Goal: Navigation & Orientation: Find specific page/section

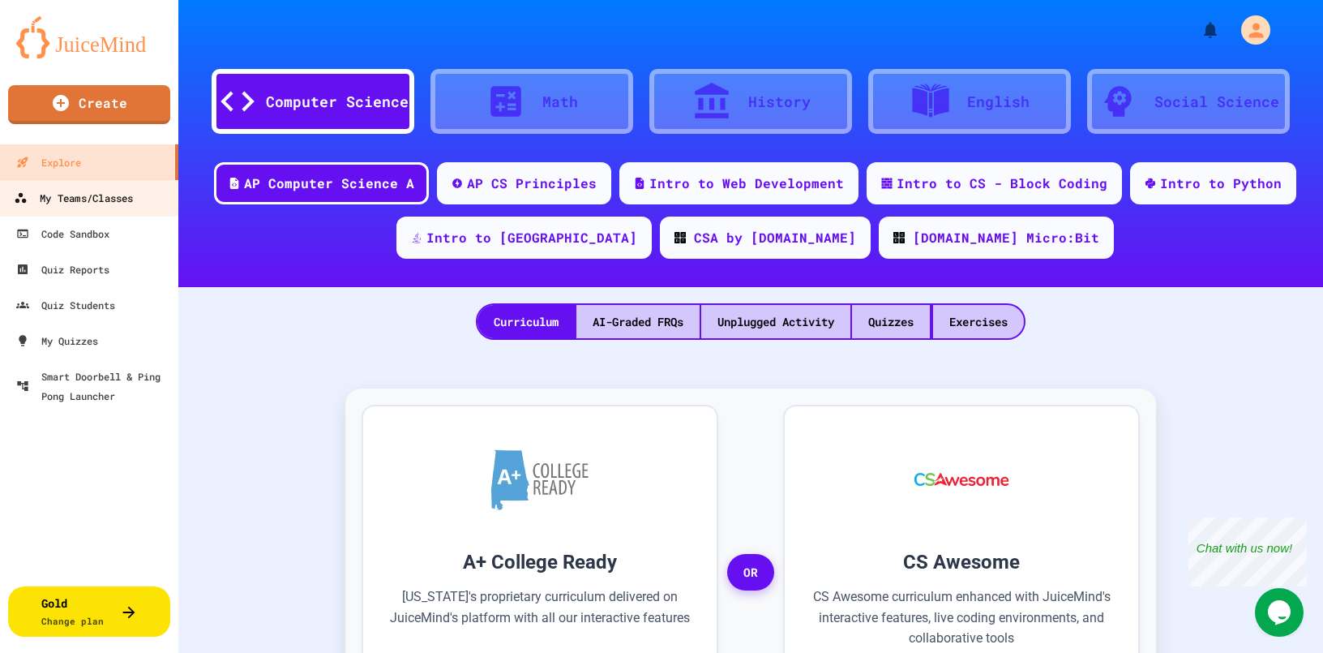
click at [58, 195] on div "My Teams/Classes" at bounding box center [73, 198] width 119 height 20
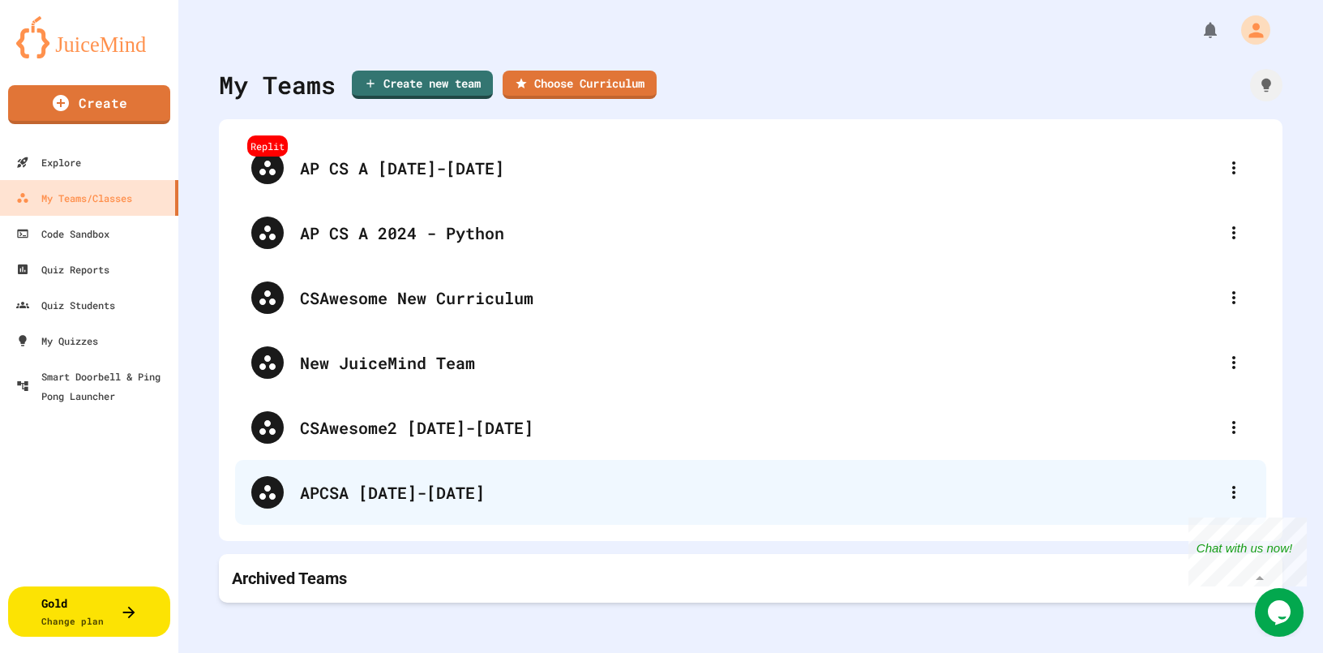
click at [347, 492] on div "APCSA [DATE]-[DATE]" at bounding box center [759, 492] width 918 height 24
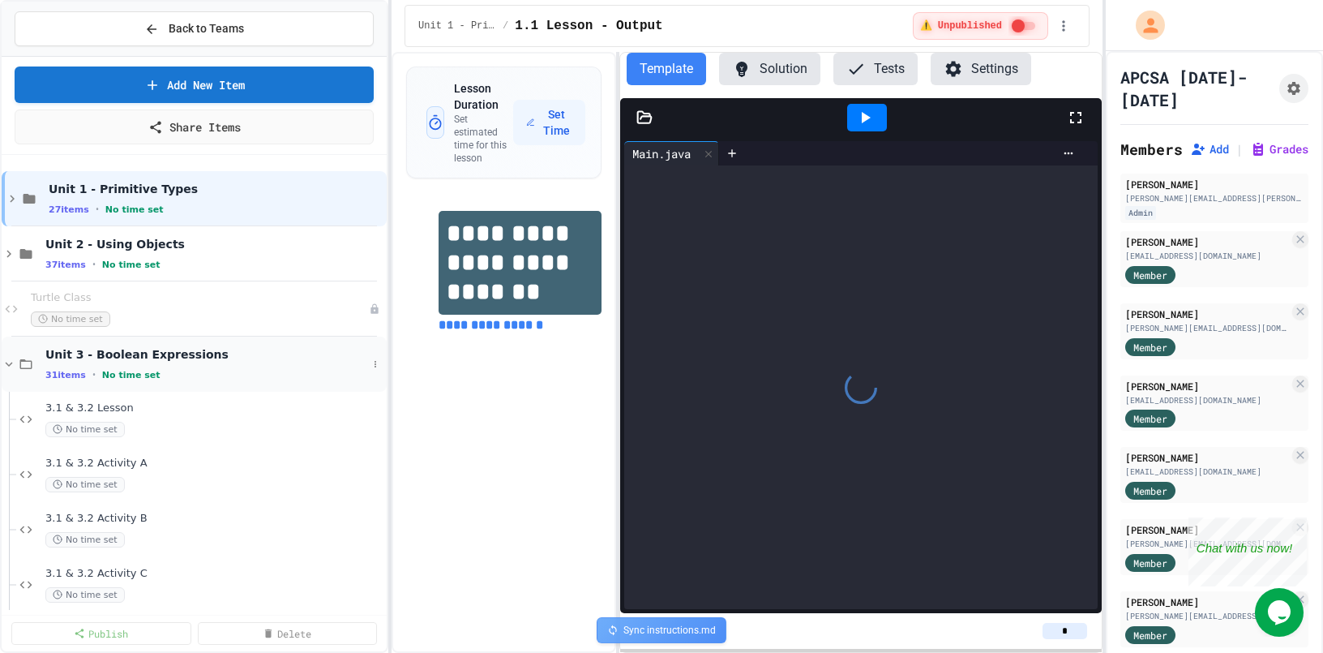
click at [90, 371] on div "31 items • No time set" at bounding box center [206, 374] width 322 height 13
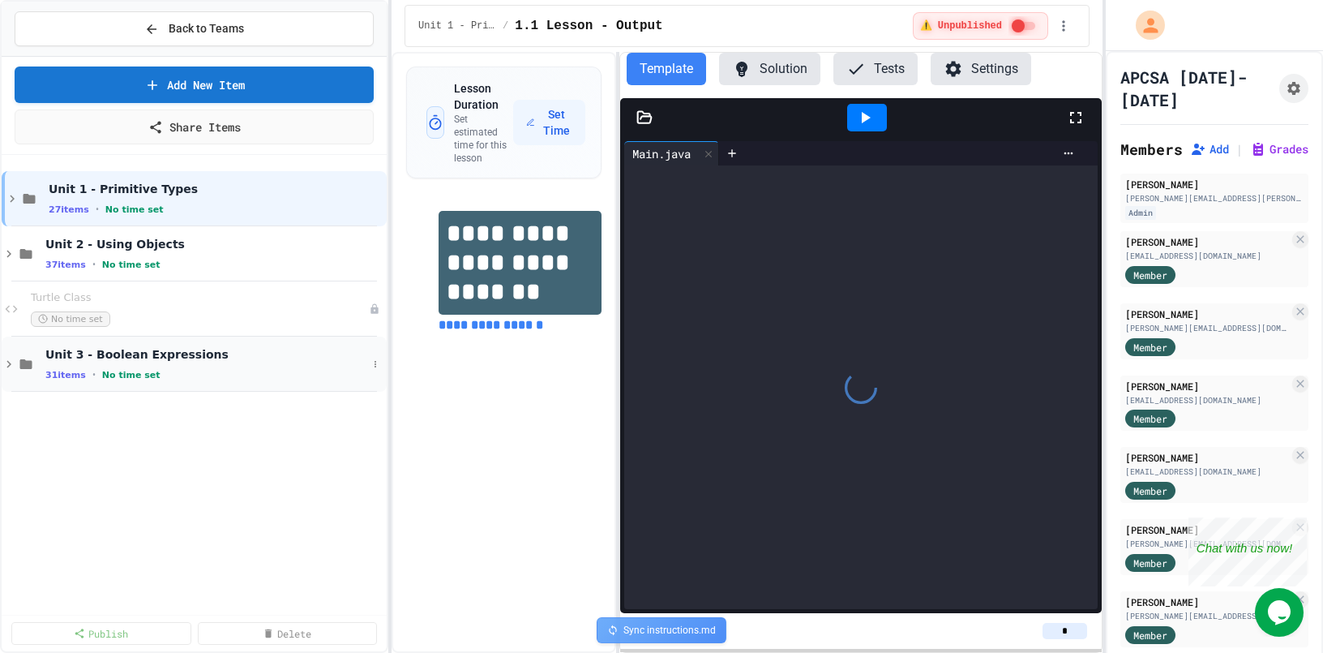
click at [90, 370] on div "31 items • No time set" at bounding box center [206, 374] width 322 height 13
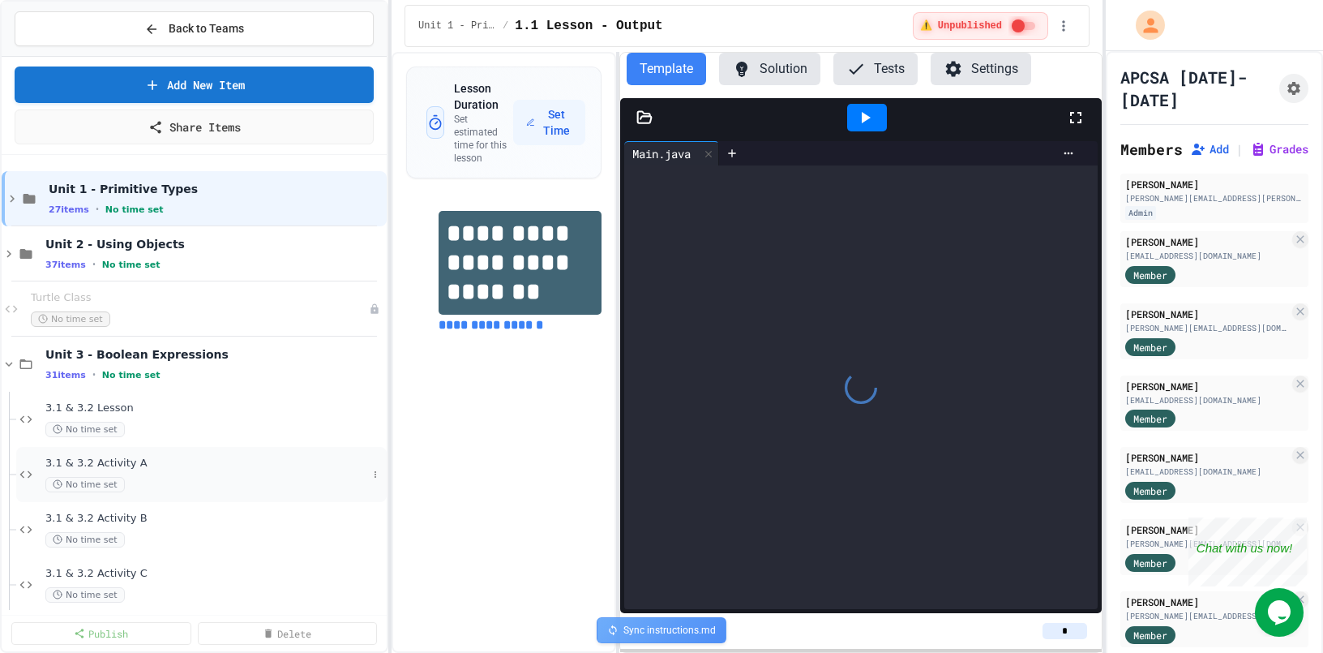
click at [131, 466] on span "3.1 & 3.2 Activity A" at bounding box center [206, 463] width 322 height 14
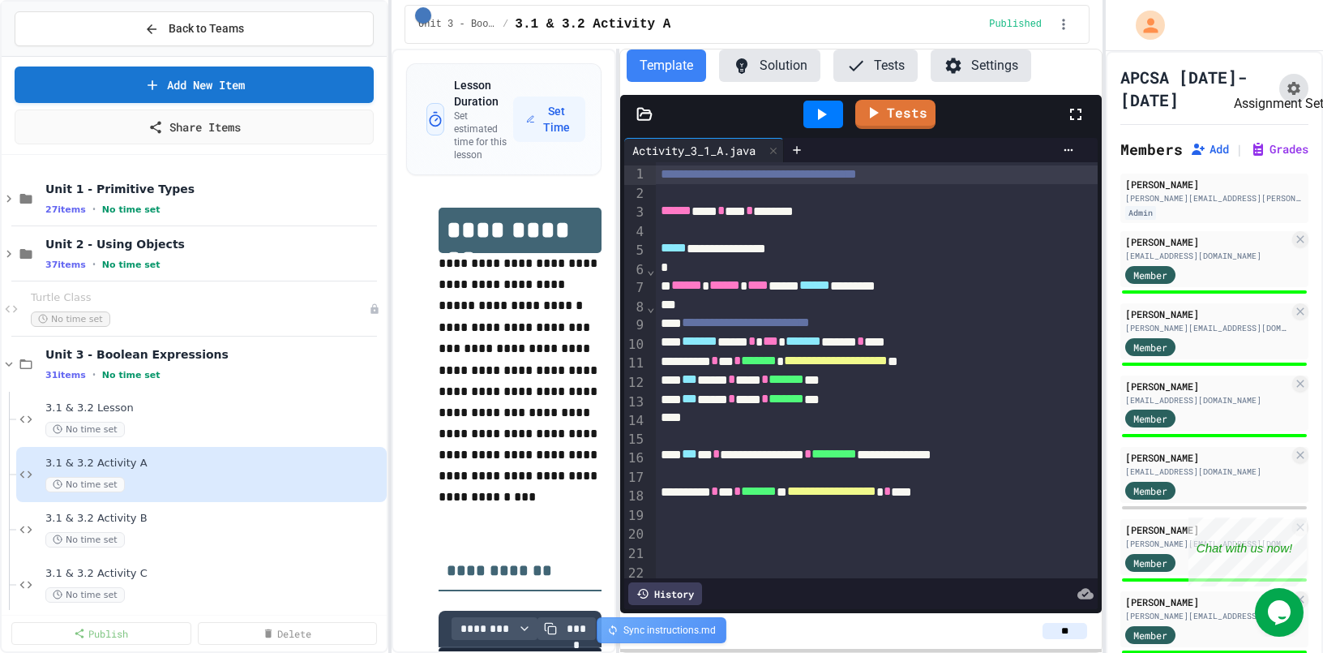
click at [1290, 80] on icon "Assignment Settings" at bounding box center [1294, 88] width 16 height 16
click at [185, 519] on span "3.1 & 3.2 Activity B" at bounding box center [206, 519] width 322 height 14
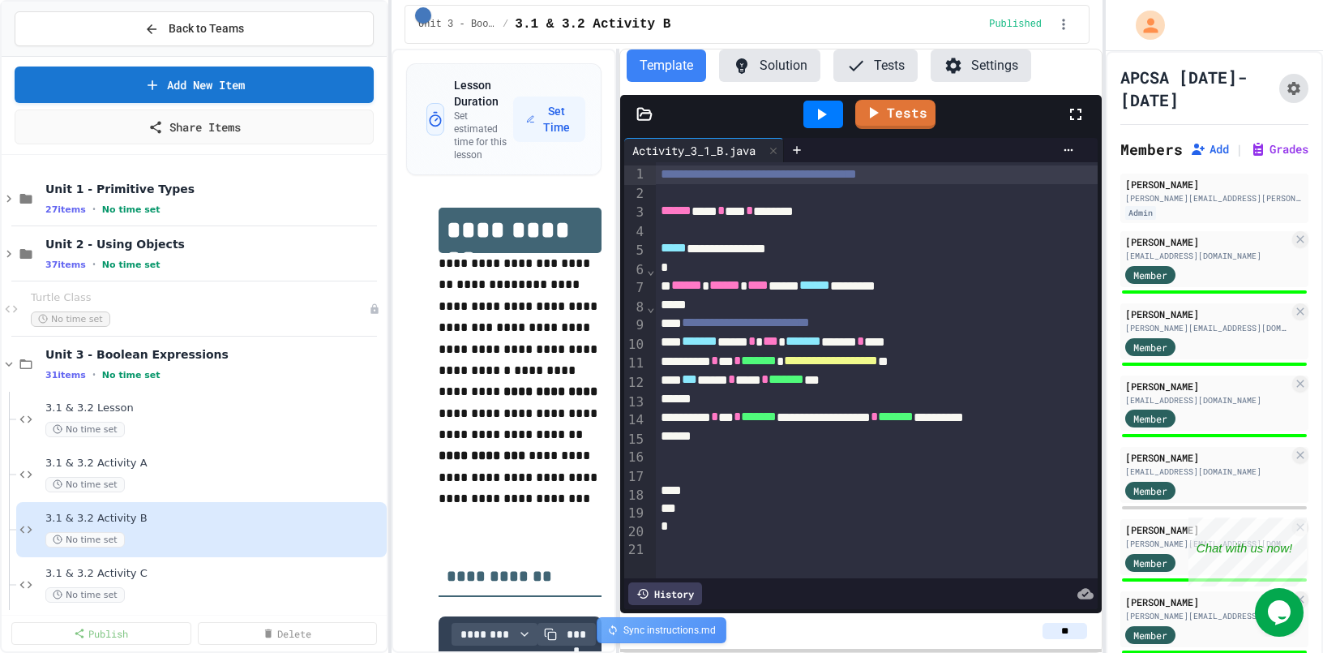
click at [1290, 80] on icon "Assignment Settings" at bounding box center [1294, 88] width 16 height 16
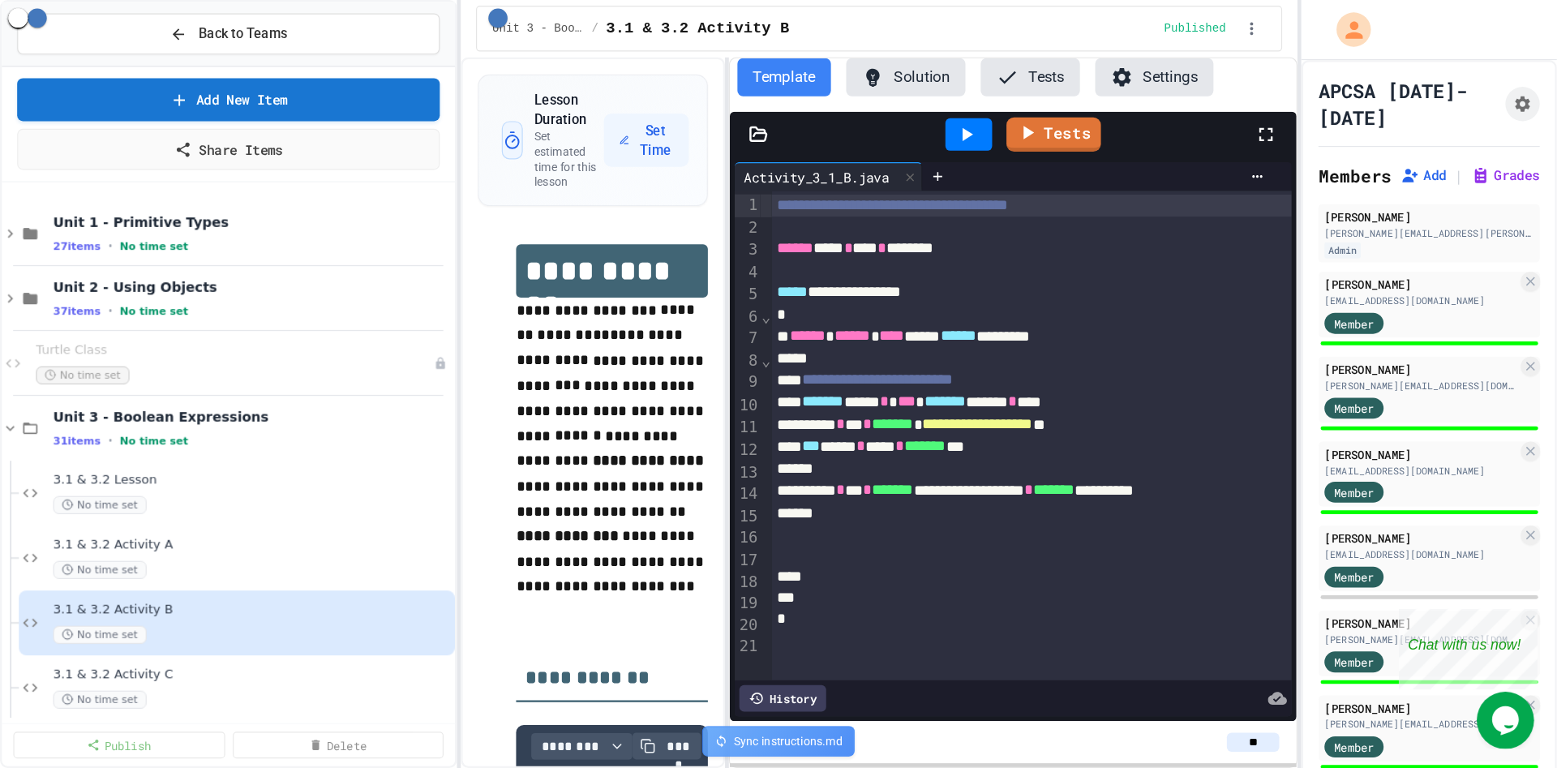
scroll to position [546, 0]
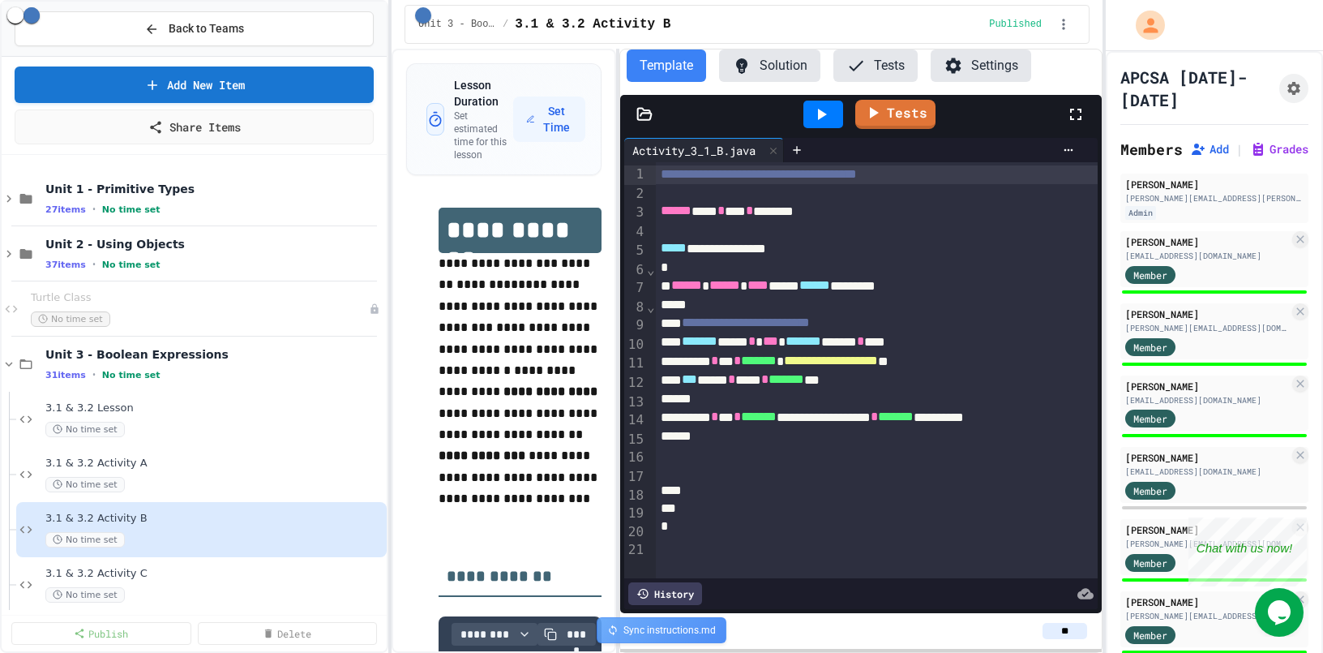
click at [259, 589] on div "No time set" at bounding box center [206, 594] width 322 height 15
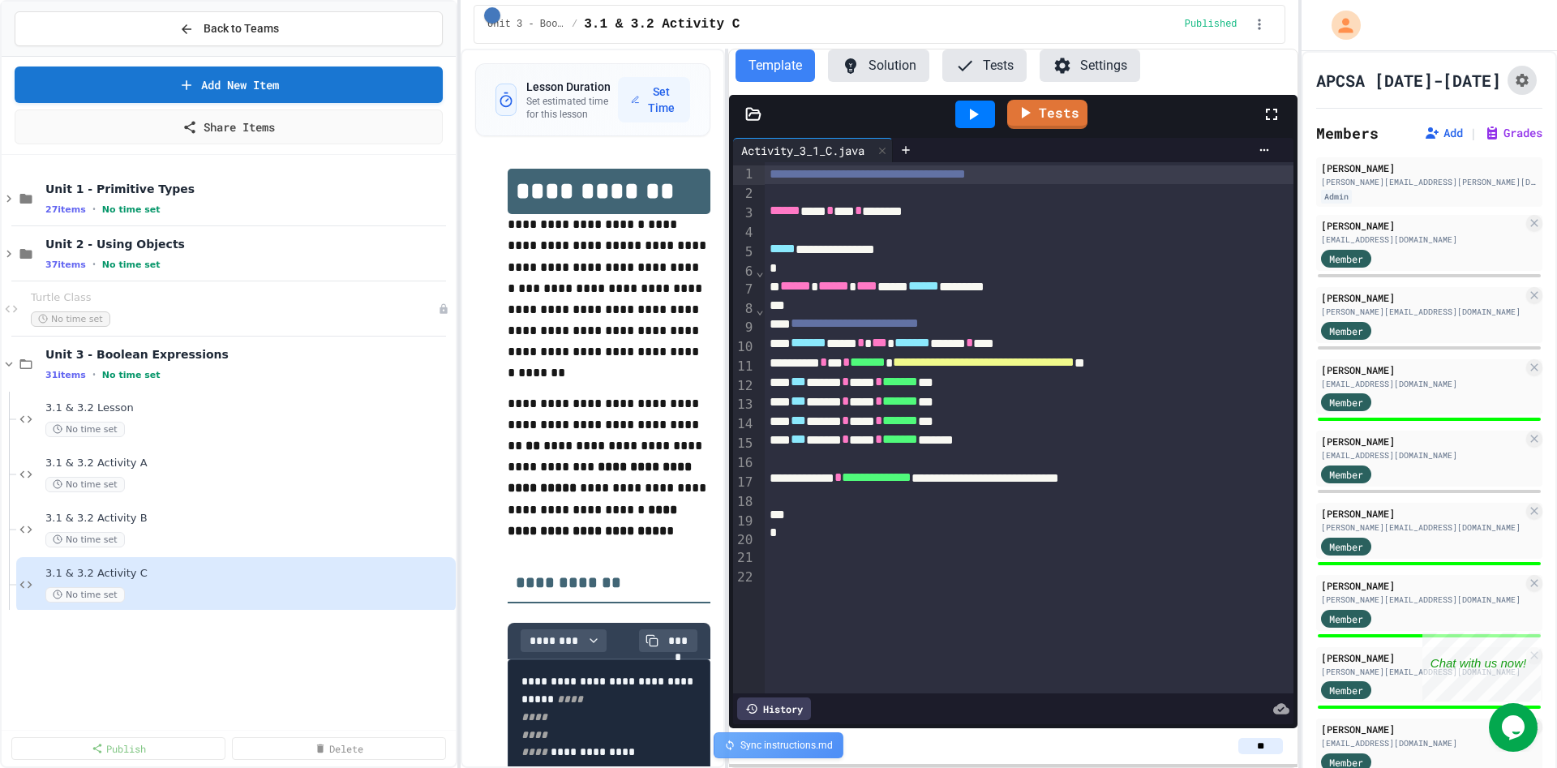
click at [1322, 75] on icon "Assignment Settings" at bounding box center [1522, 80] width 16 height 16
click at [261, 610] on div "3.1 & 3.2 Activity C No time set" at bounding box center [235, 584] width 439 height 55
click at [118, 647] on span "No time set" at bounding box center [84, 649] width 79 height 15
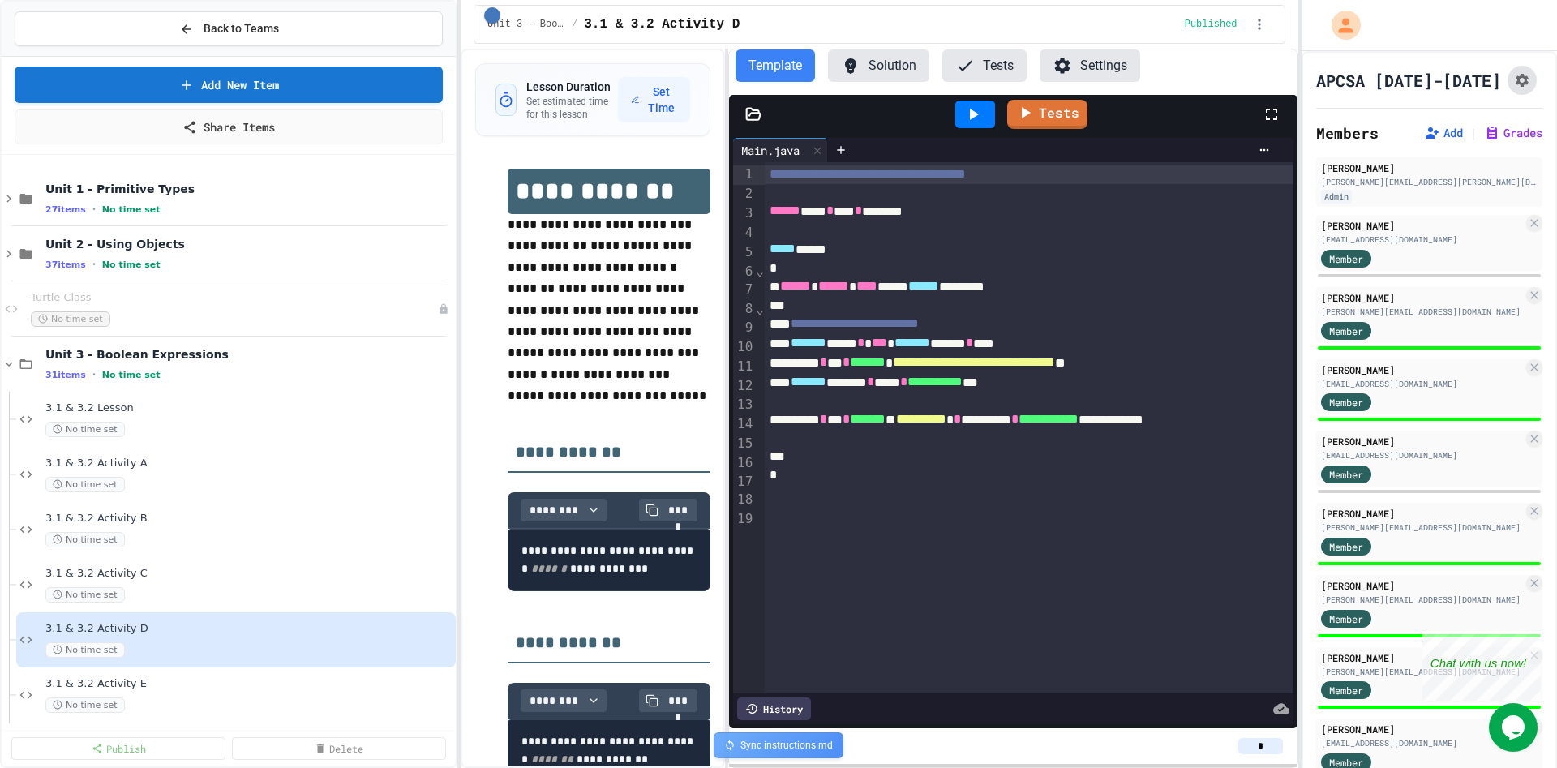
click at [1322, 79] on icon "Assignment Settings" at bounding box center [1522, 80] width 16 height 16
click at [138, 652] on span "3.1 & 3.2 Activity E" at bounding box center [240, 684] width 391 height 14
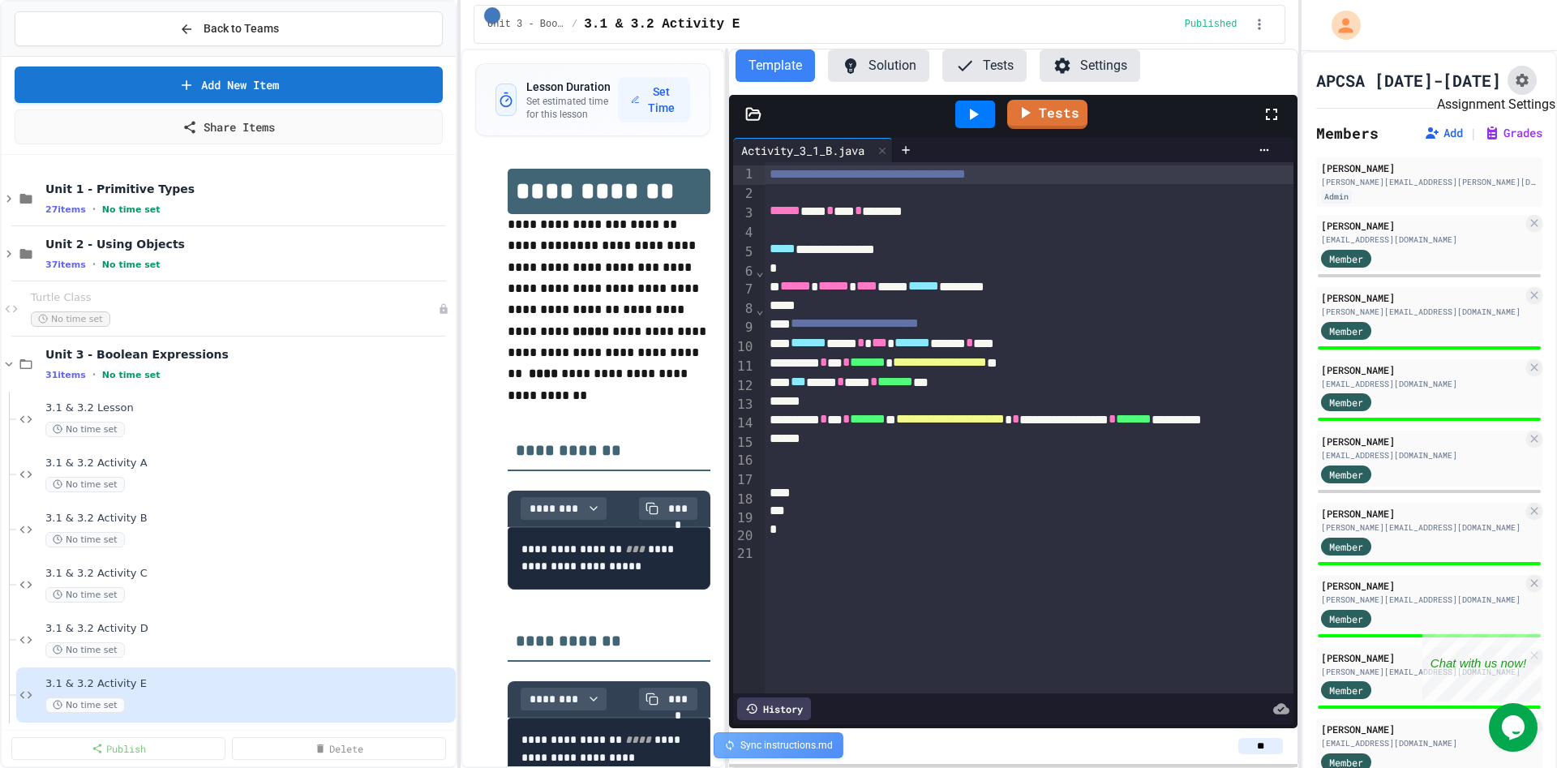
click at [1322, 89] on button "Assignment Settings" at bounding box center [1521, 80] width 29 height 29
click at [73, 361] on span "Unit 3 - Boolean Expressions" at bounding box center [240, 354] width 391 height 15
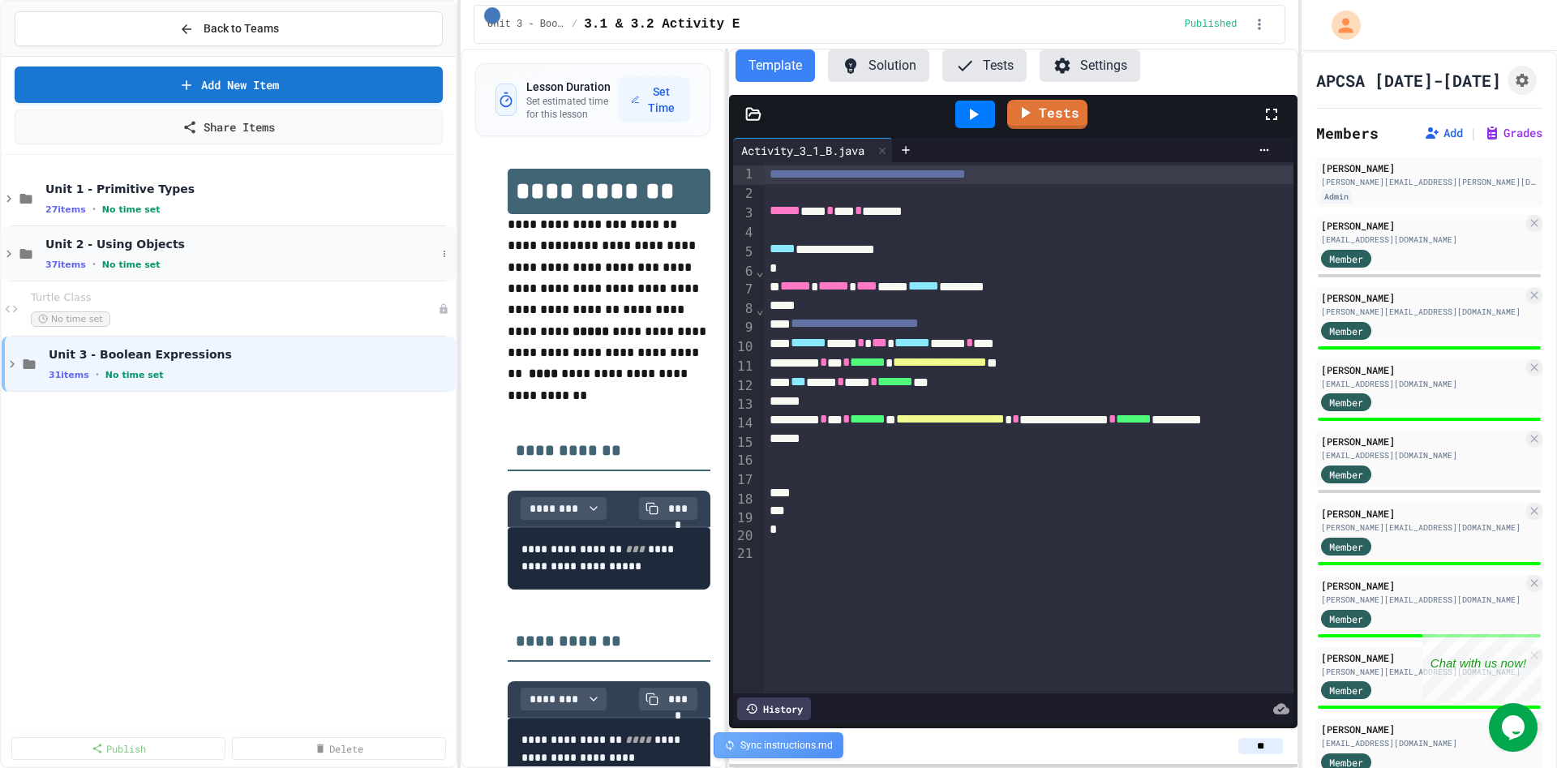
click at [75, 257] on div "Unit 2 - Using Objects 37 items • No time set" at bounding box center [240, 254] width 391 height 34
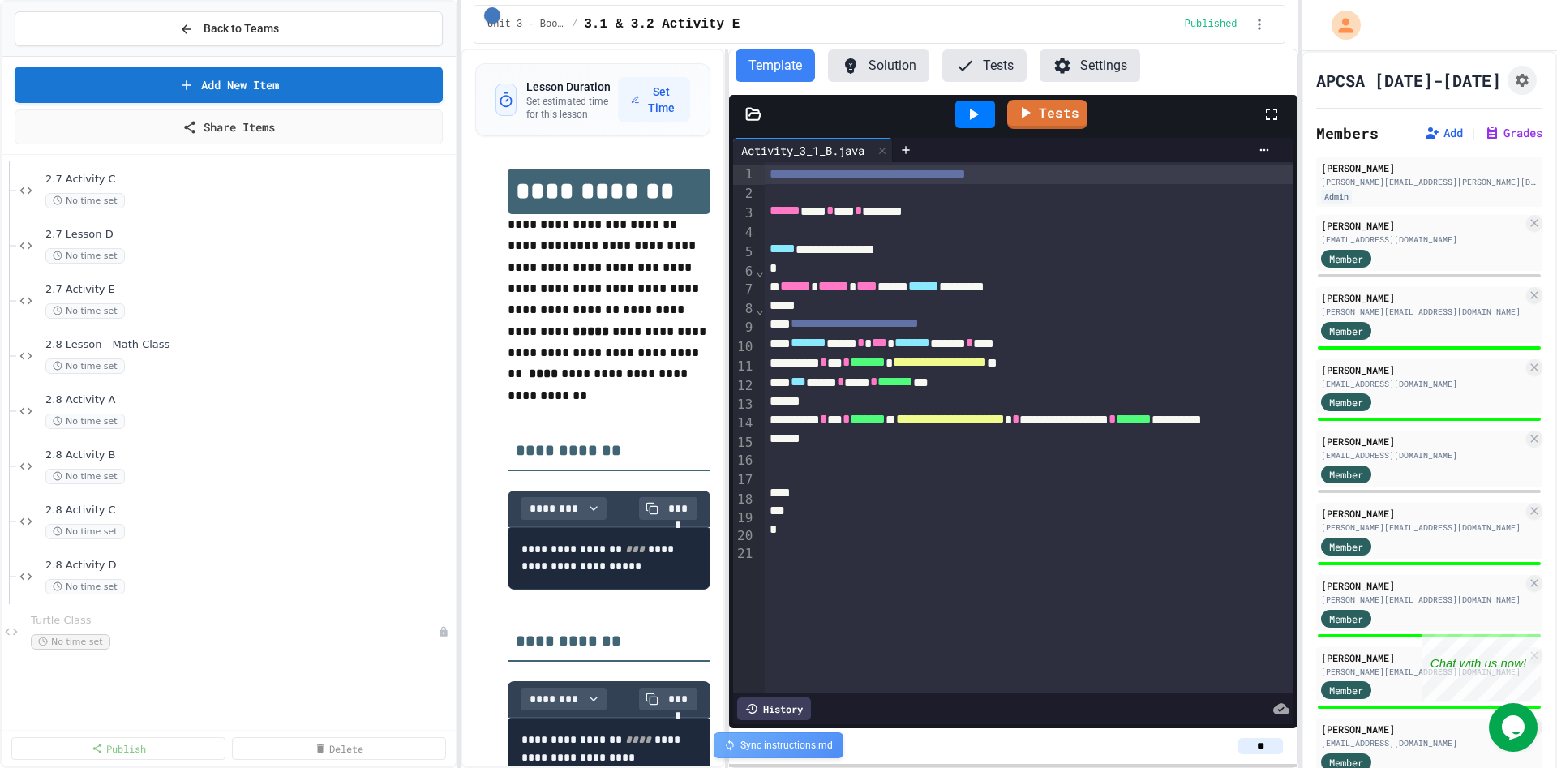
scroll to position [1718, 0]
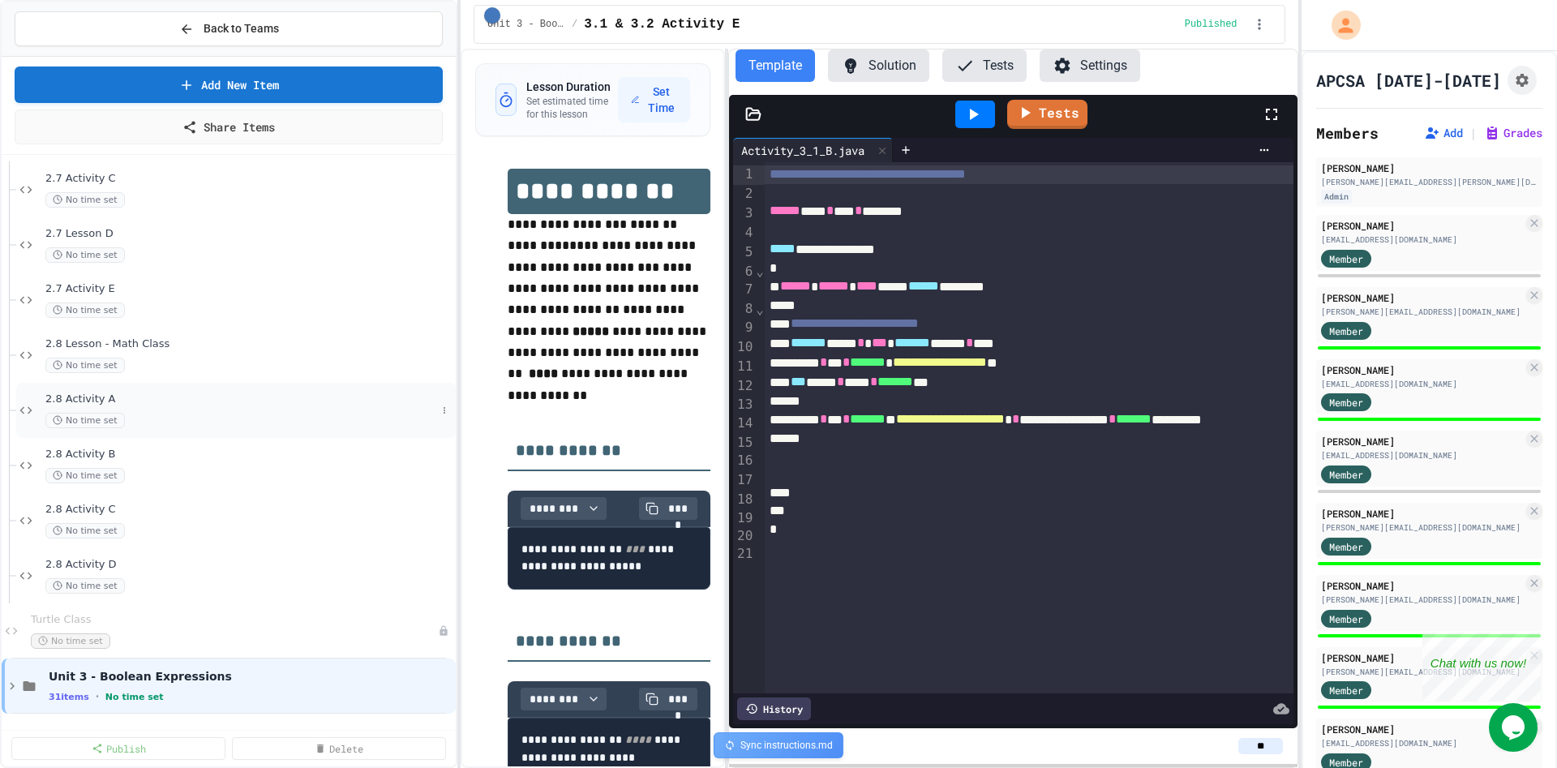
click at [115, 409] on div "2.8 Activity A No time set" at bounding box center [240, 410] width 391 height 36
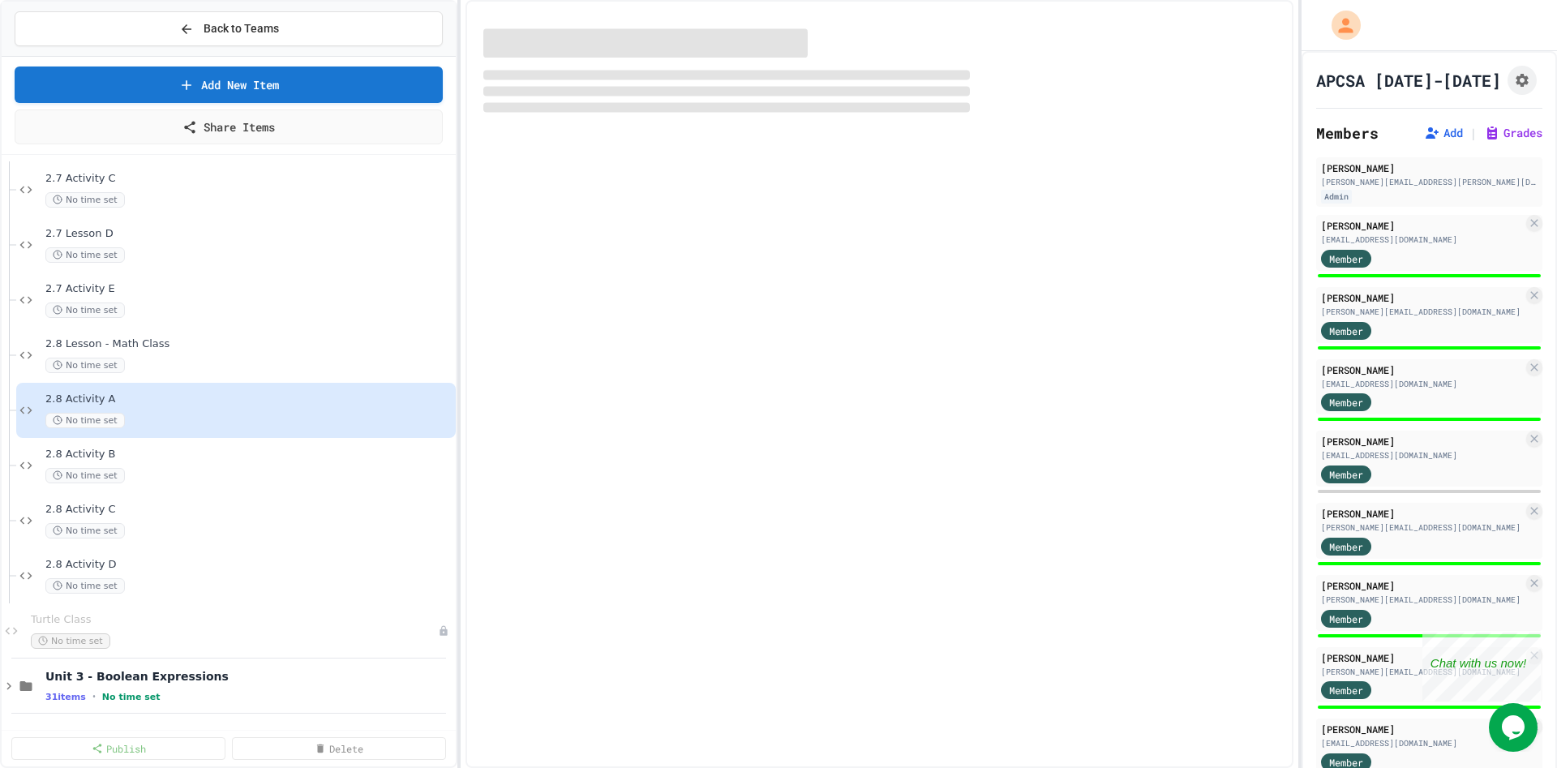
scroll to position [1699, 0]
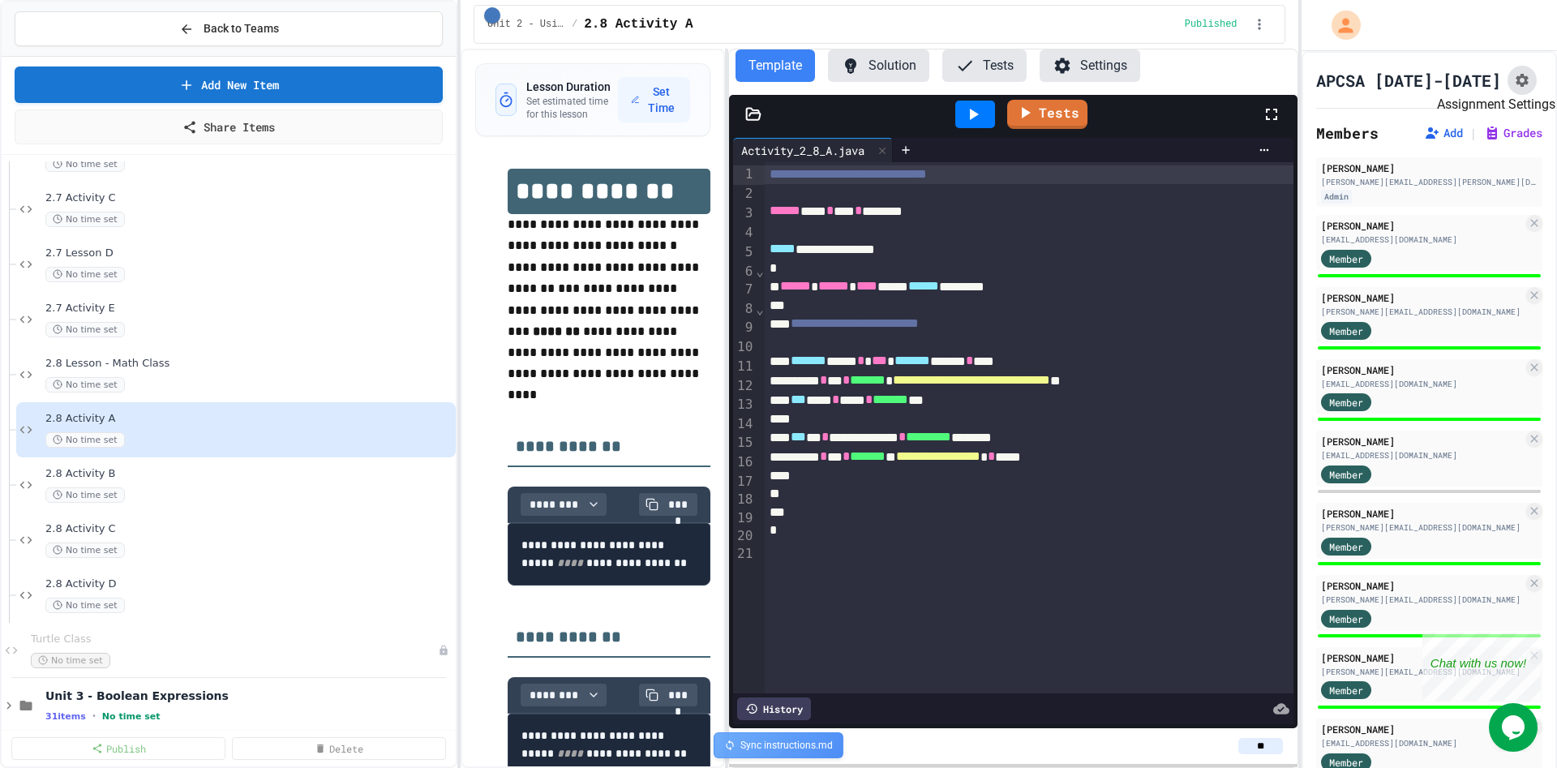
click at [1322, 84] on icon "Assignment Settings" at bounding box center [1521, 80] width 13 height 13
click at [640, 325] on p "**********" at bounding box center [609, 303] width 203 height 179
